Goal: Information Seeking & Learning: Learn about a topic

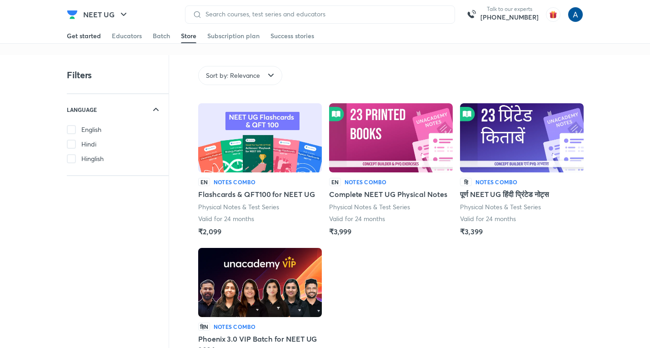
click at [76, 37] on div "Get started" at bounding box center [84, 35] width 34 height 9
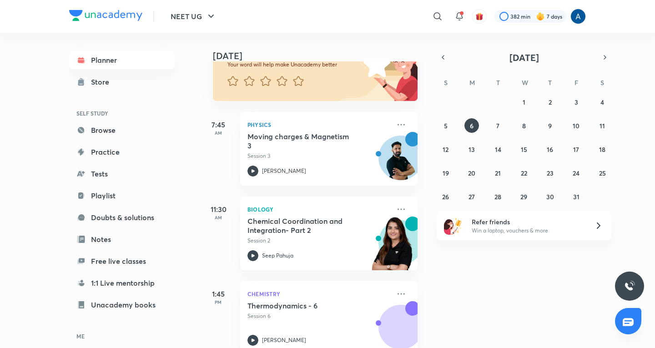
scroll to position [107, 0]
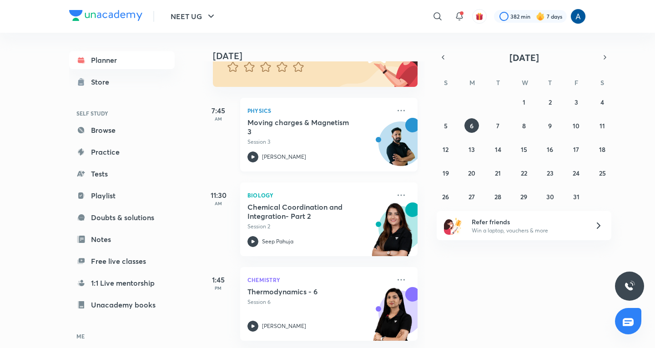
click at [262, 131] on div "Moving charges & Magnetism 3 Session 3" at bounding box center [318, 132] width 143 height 28
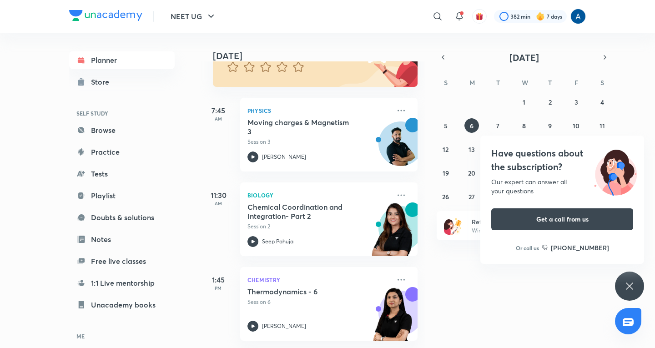
click at [635, 282] on icon at bounding box center [629, 286] width 11 height 11
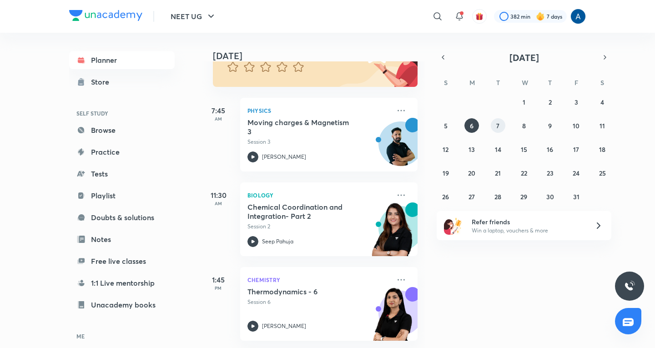
click at [494, 121] on button "7" at bounding box center [498, 125] width 15 height 15
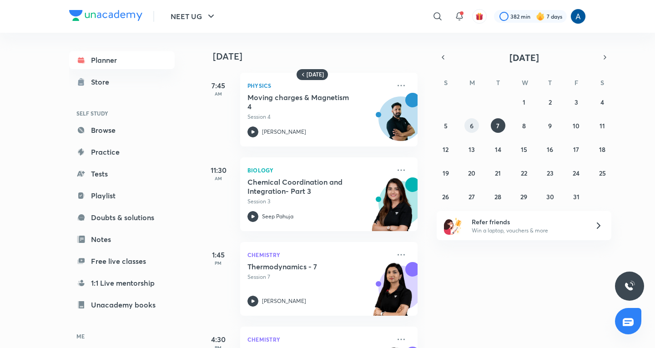
click at [471, 120] on button "6" at bounding box center [471, 125] width 15 height 15
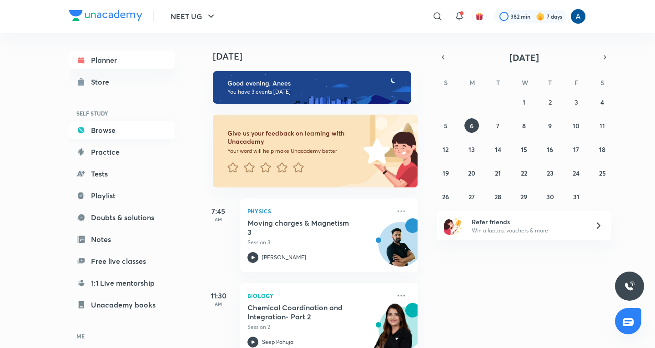
click at [108, 126] on link "Browse" at bounding box center [122, 130] width 106 height 18
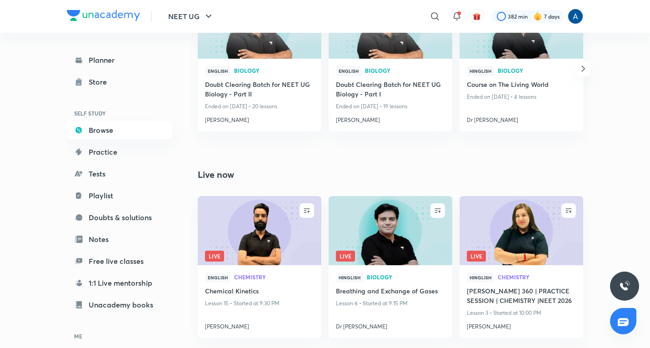
scroll to position [694, 0]
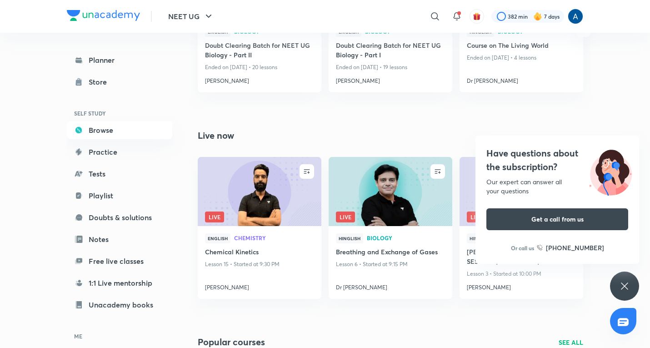
click at [628, 283] on icon at bounding box center [624, 285] width 7 height 7
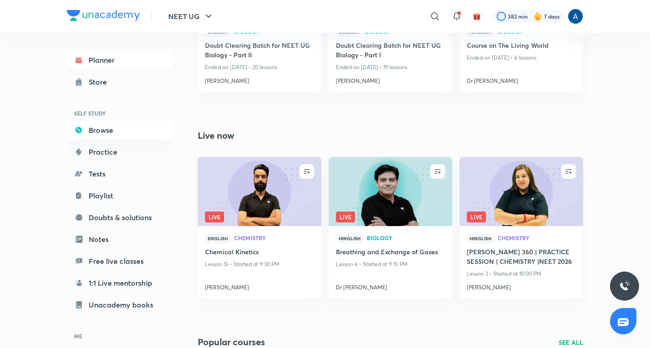
click at [105, 64] on link "Planner" at bounding box center [120, 60] width 106 height 18
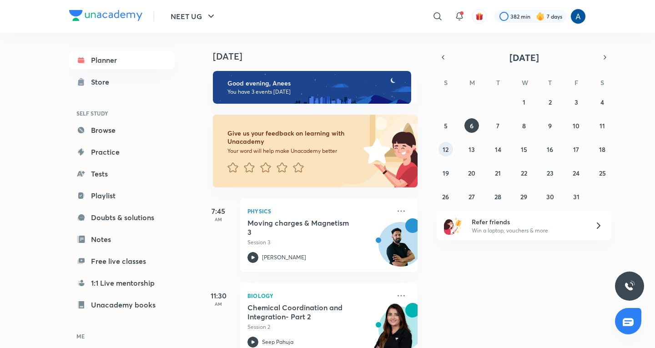
click at [442, 151] on button "12" at bounding box center [446, 149] width 15 height 15
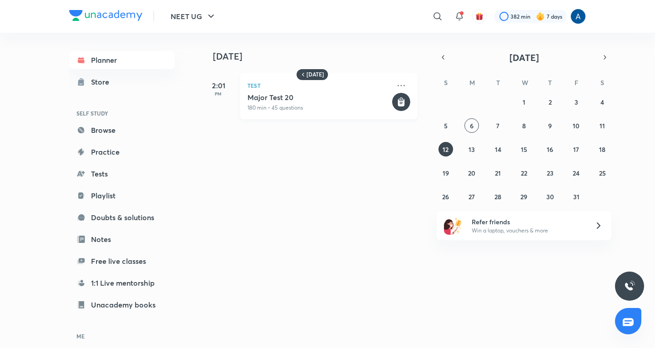
click at [277, 96] on h5 "Major Test 20" at bounding box center [318, 97] width 143 height 9
